Goal: Book appointment/travel/reservation

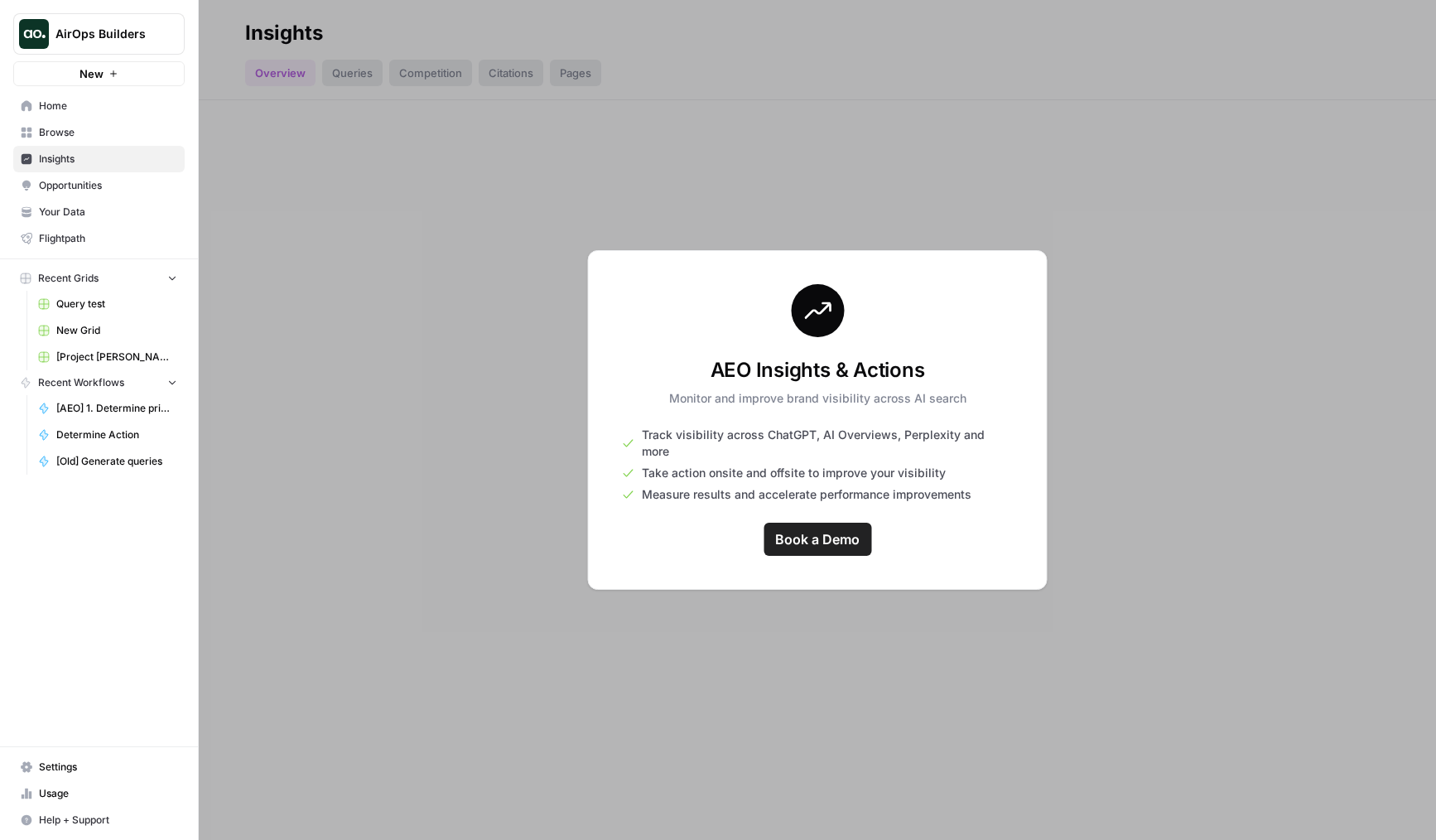
click at [811, 522] on link "Book a Demo" at bounding box center [817, 539] width 108 height 33
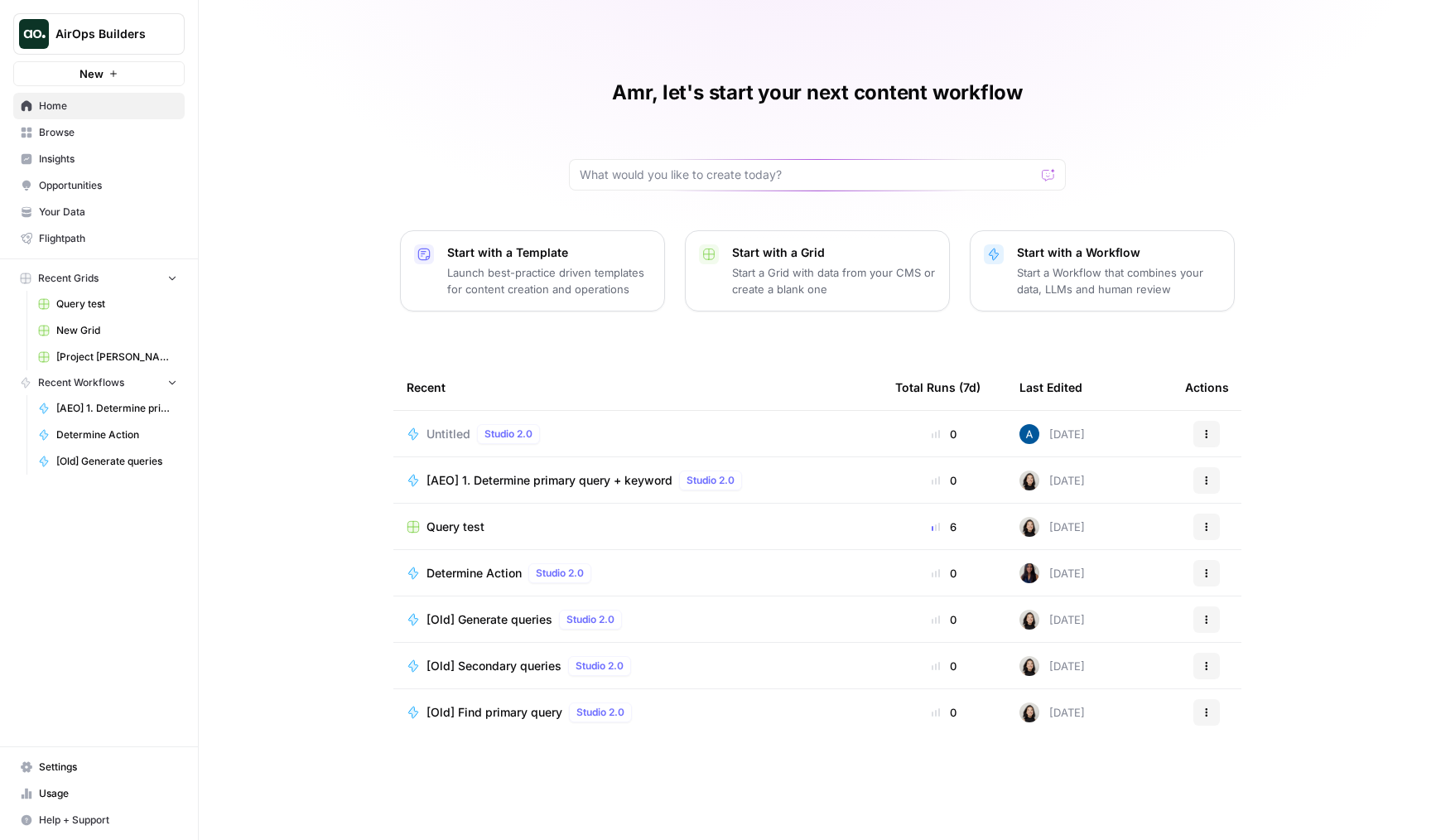
click at [149, 43] on button "AirOps Builders" at bounding box center [99, 34] width 172 height 42
type input "kaya"
type input "iron"
click at [160, 120] on span "Ironclad" at bounding box center [160, 124] width 219 height 16
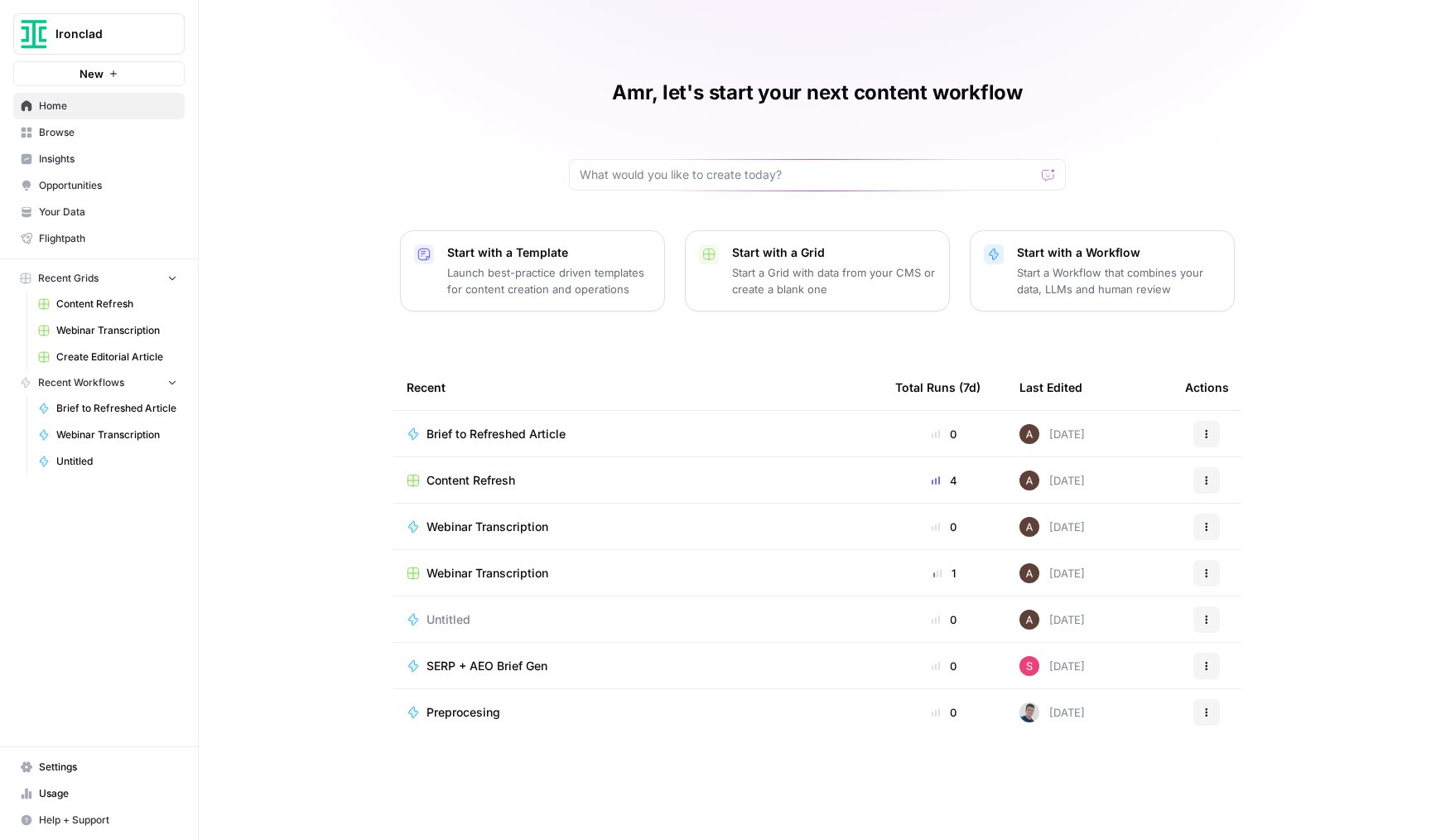
click at [321, 102] on div "Amr, let's start your next content workflow Start with a Template Launch best-p…" at bounding box center [817, 420] width 1237 height 840
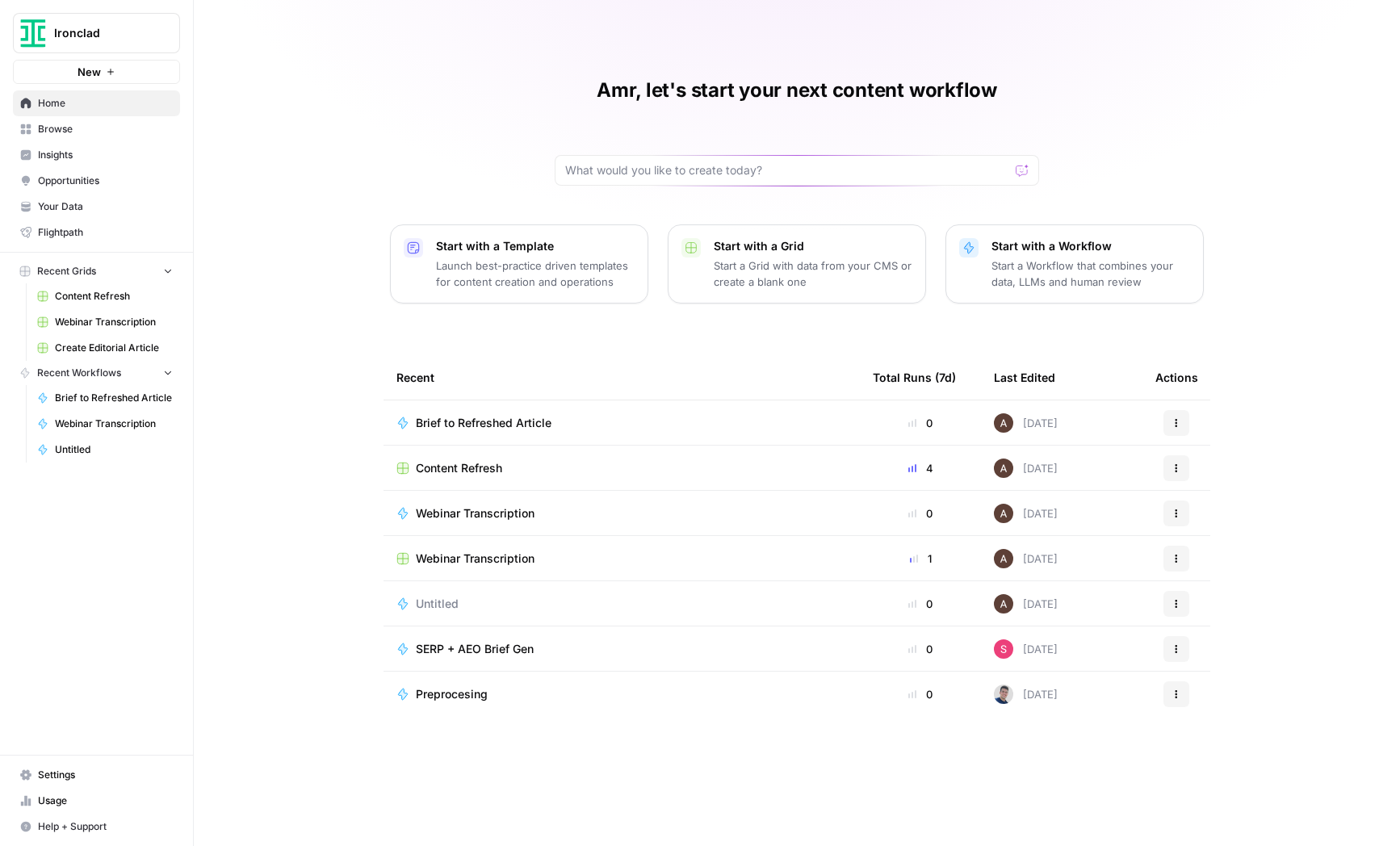
click at [132, 24] on button "Ironclad" at bounding box center [97, 33] width 167 height 41
